Goal: Transaction & Acquisition: Download file/media

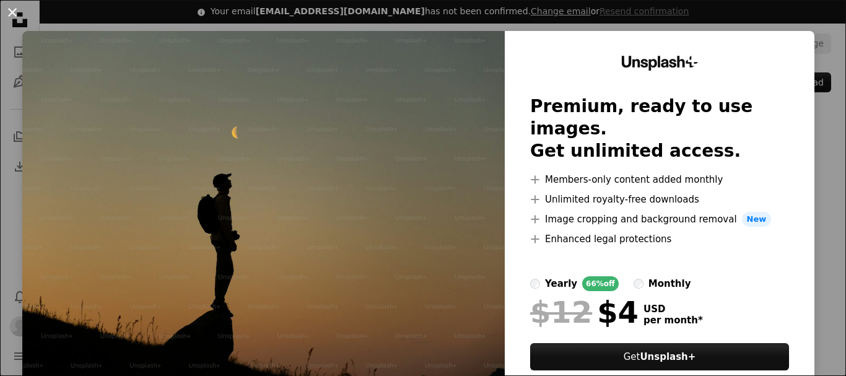
click at [10, 6] on button "An X shape" at bounding box center [12, 12] width 15 height 15
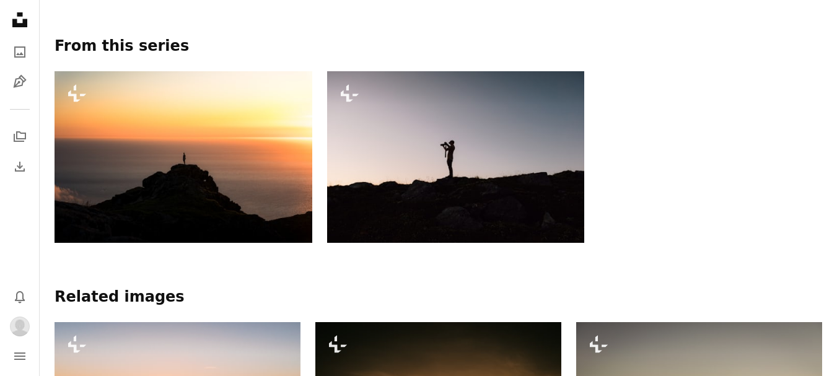
scroll to position [618, 0]
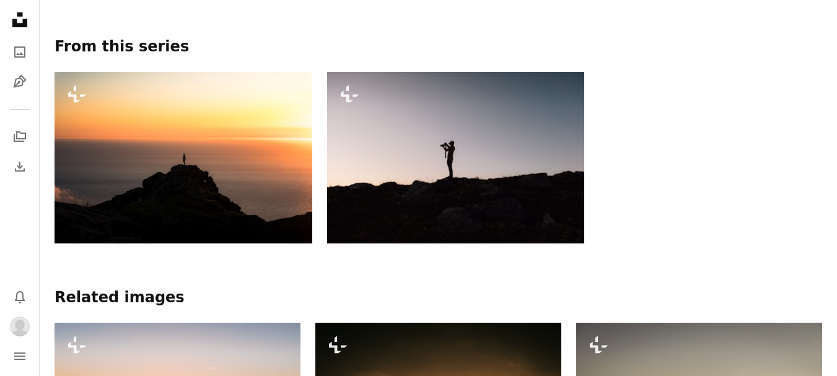
click at [386, 121] on img at bounding box center [456, 158] width 258 height 172
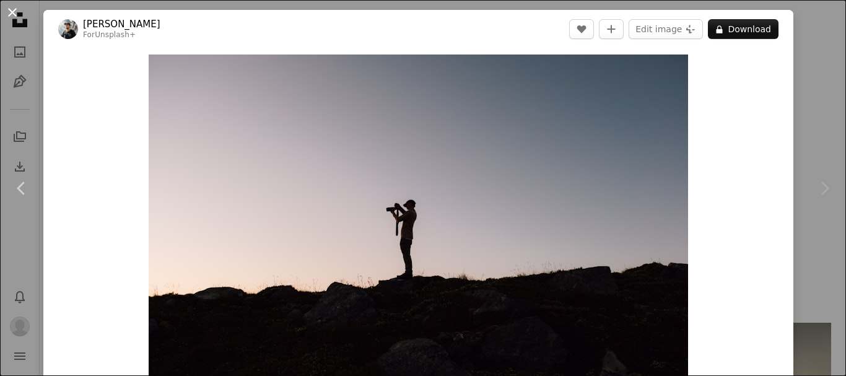
click at [9, 12] on button "An X shape" at bounding box center [12, 12] width 15 height 15
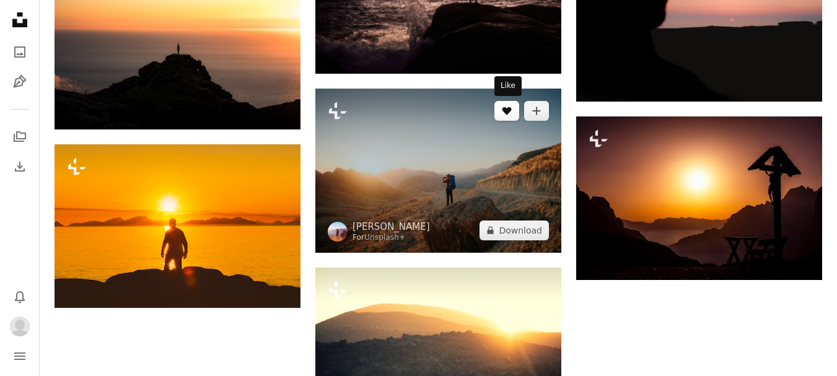
scroll to position [2181, 0]
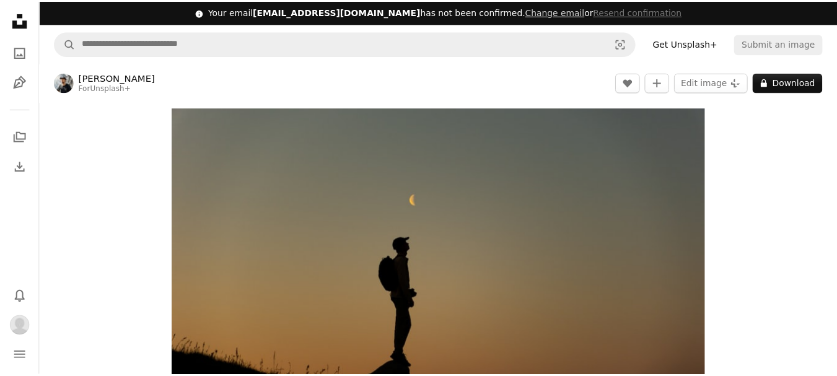
scroll to position [2181, 0]
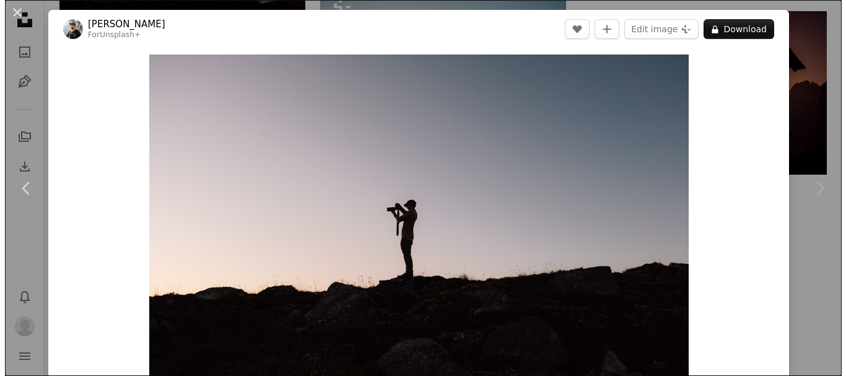
scroll to position [618, 0]
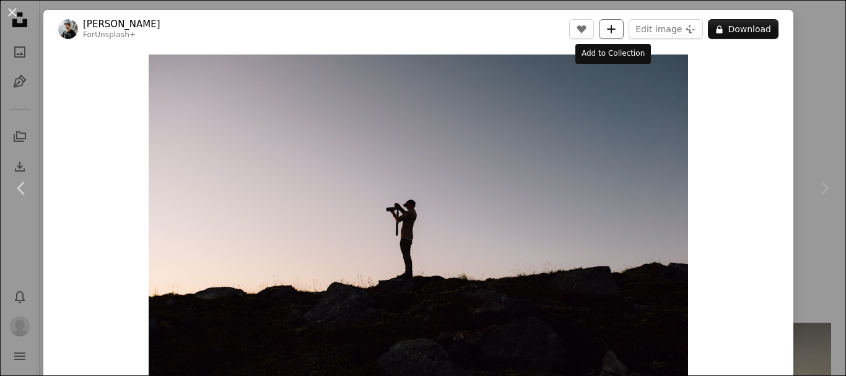
click at [612, 30] on icon "A plus sign" at bounding box center [611, 29] width 10 height 10
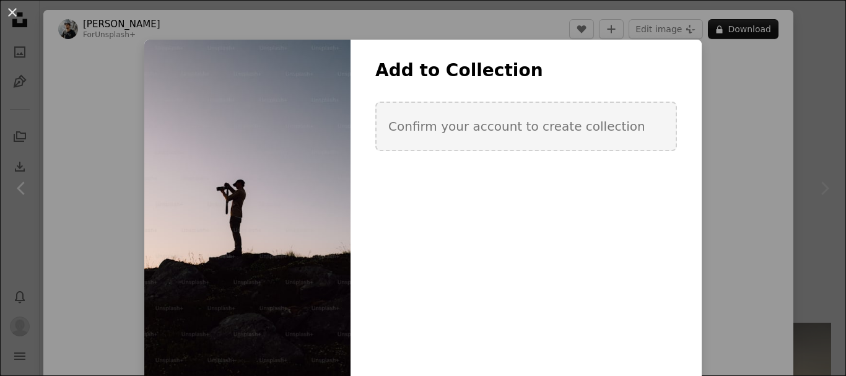
drag, startPoint x: 765, startPoint y: 144, endPoint x: 744, endPoint y: 133, distance: 23.5
click at [769, 143] on div "An X shape Add to Collection Confirm your account to create collection Create n…" at bounding box center [423, 188] width 846 height 376
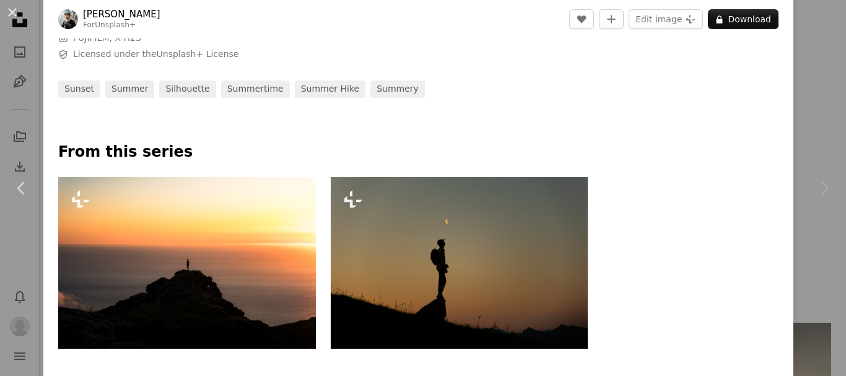
scroll to position [453, 0]
click at [17, 9] on button "An X shape" at bounding box center [12, 12] width 15 height 15
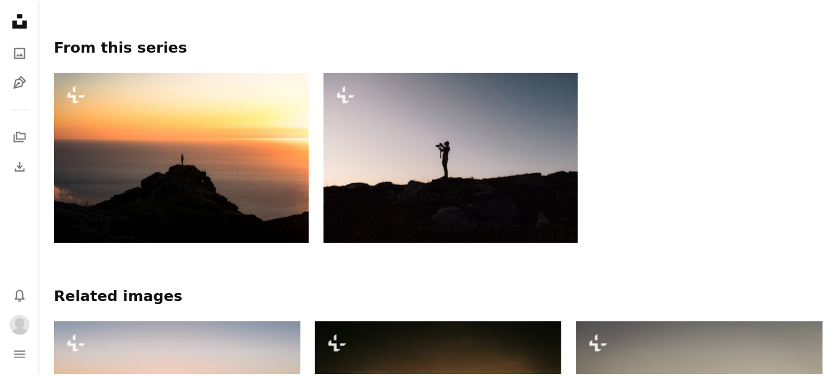
scroll to position [2181, 0]
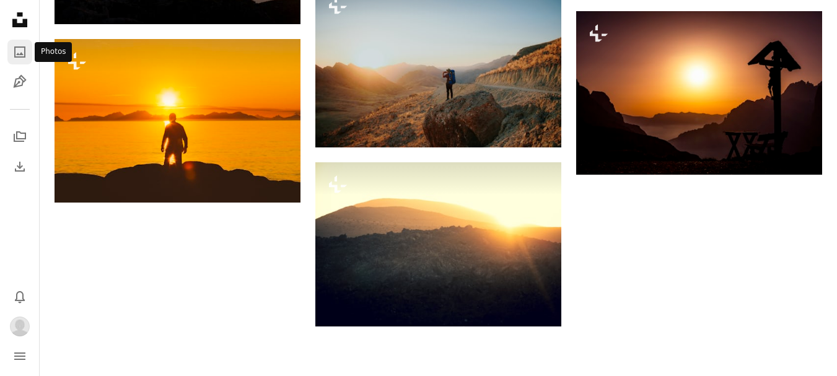
click at [17, 49] on icon "A photo" at bounding box center [19, 52] width 15 height 15
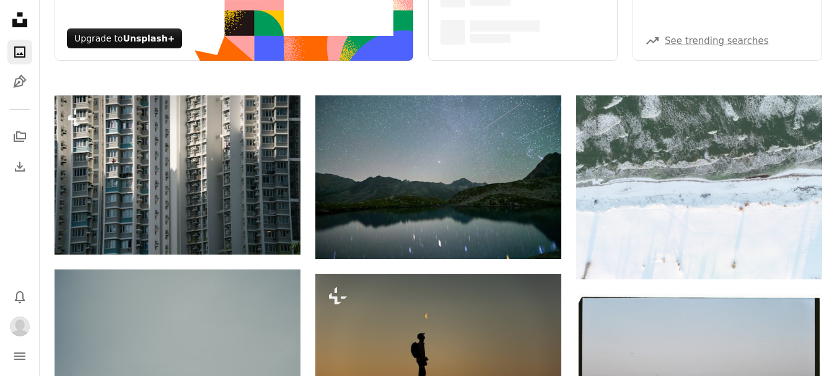
scroll to position [310, 0]
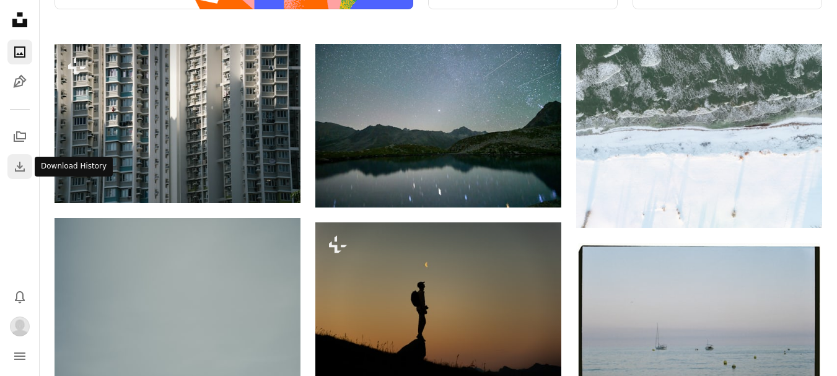
click at [13, 166] on icon "Download" at bounding box center [19, 166] width 15 height 15
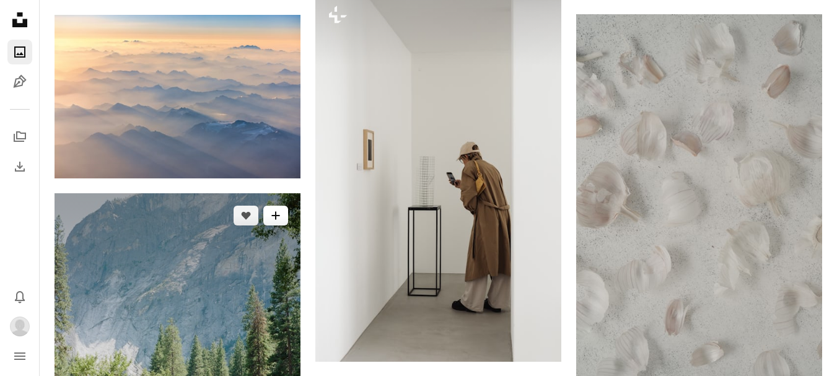
scroll to position [898, 0]
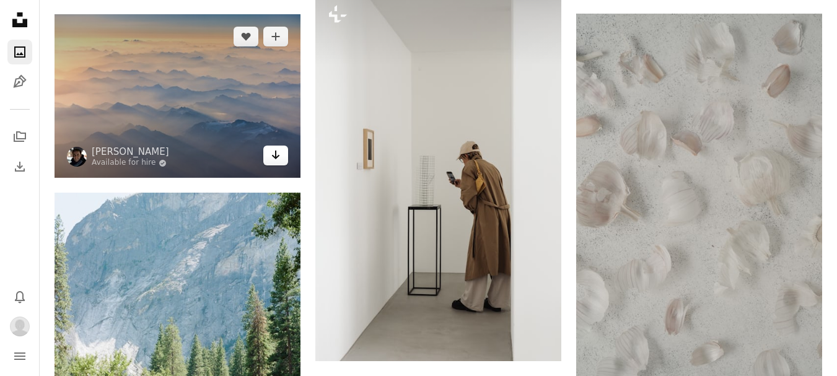
click at [278, 155] on icon "Download" at bounding box center [276, 155] width 8 height 9
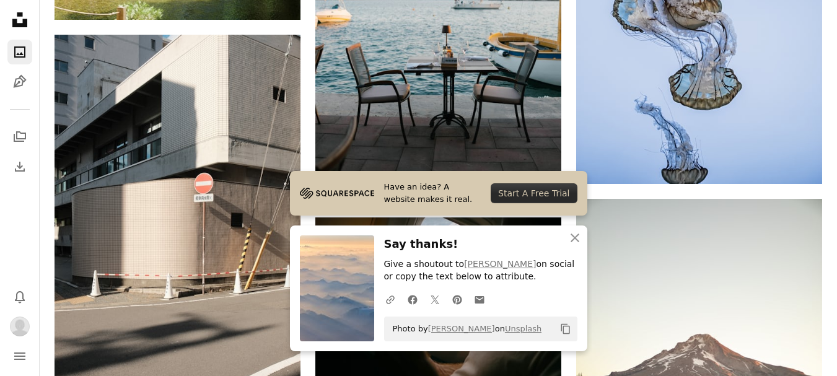
scroll to position [1441, 0]
click at [574, 237] on icon "button" at bounding box center [575, 238] width 9 height 9
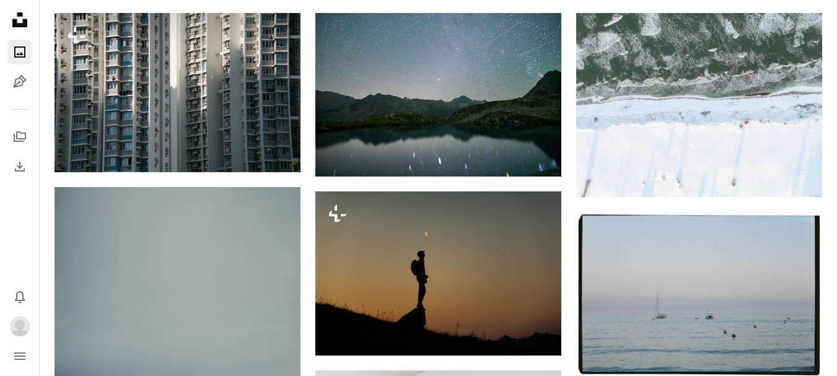
scroll to position [0, 0]
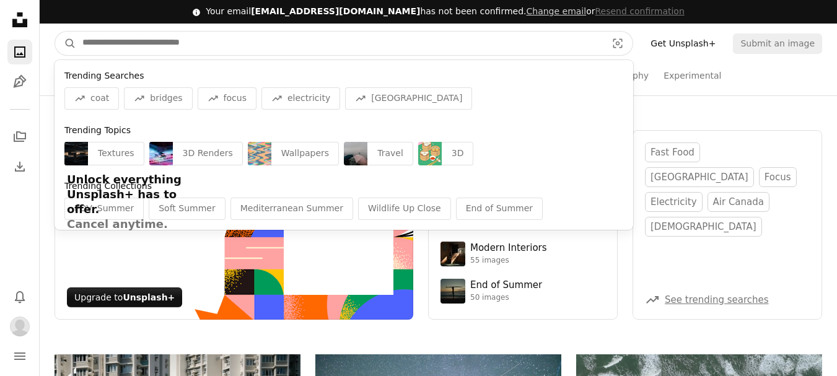
click at [131, 45] on input "Find visuals sitewide" at bounding box center [339, 44] width 527 height 24
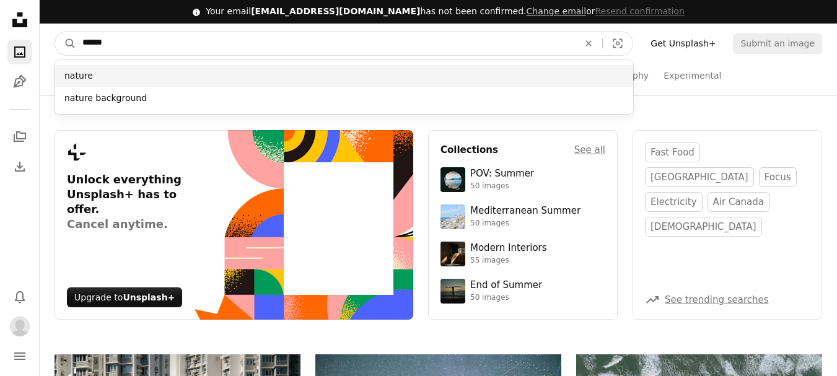
type input "******"
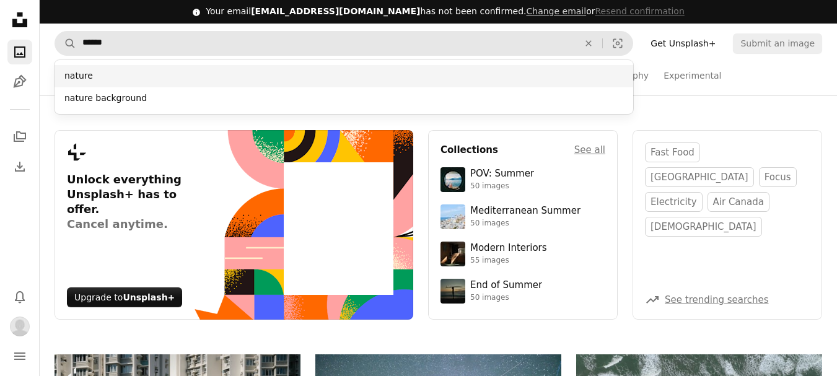
click at [82, 71] on div "nature" at bounding box center [344, 76] width 579 height 22
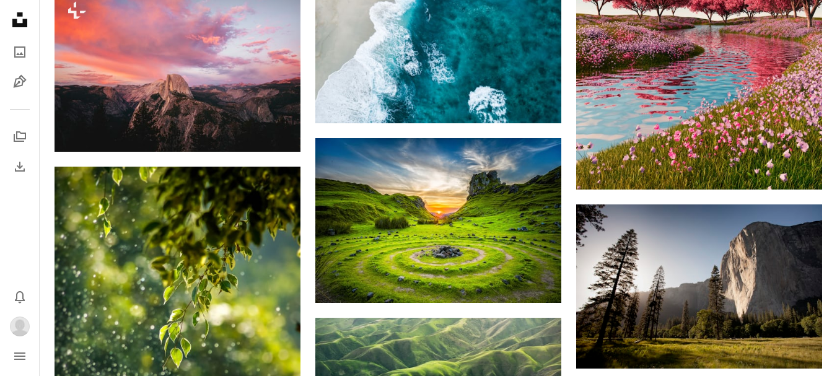
scroll to position [2093, 0]
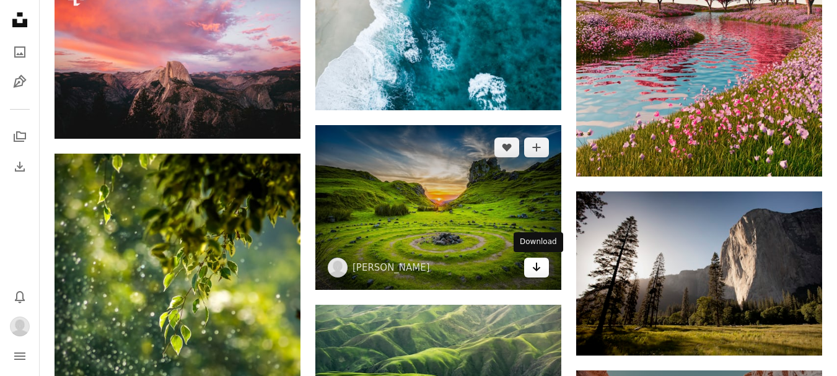
click at [539, 267] on icon "Download" at bounding box center [537, 267] width 8 height 9
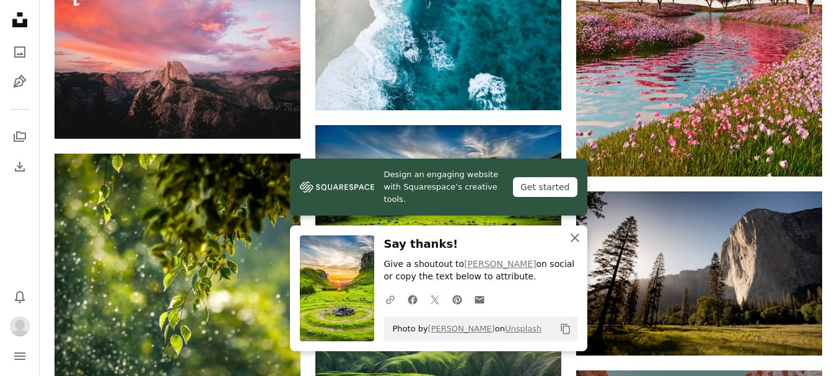
click at [576, 236] on icon "button" at bounding box center [575, 238] width 9 height 9
